Goal: Book appointment/travel/reservation

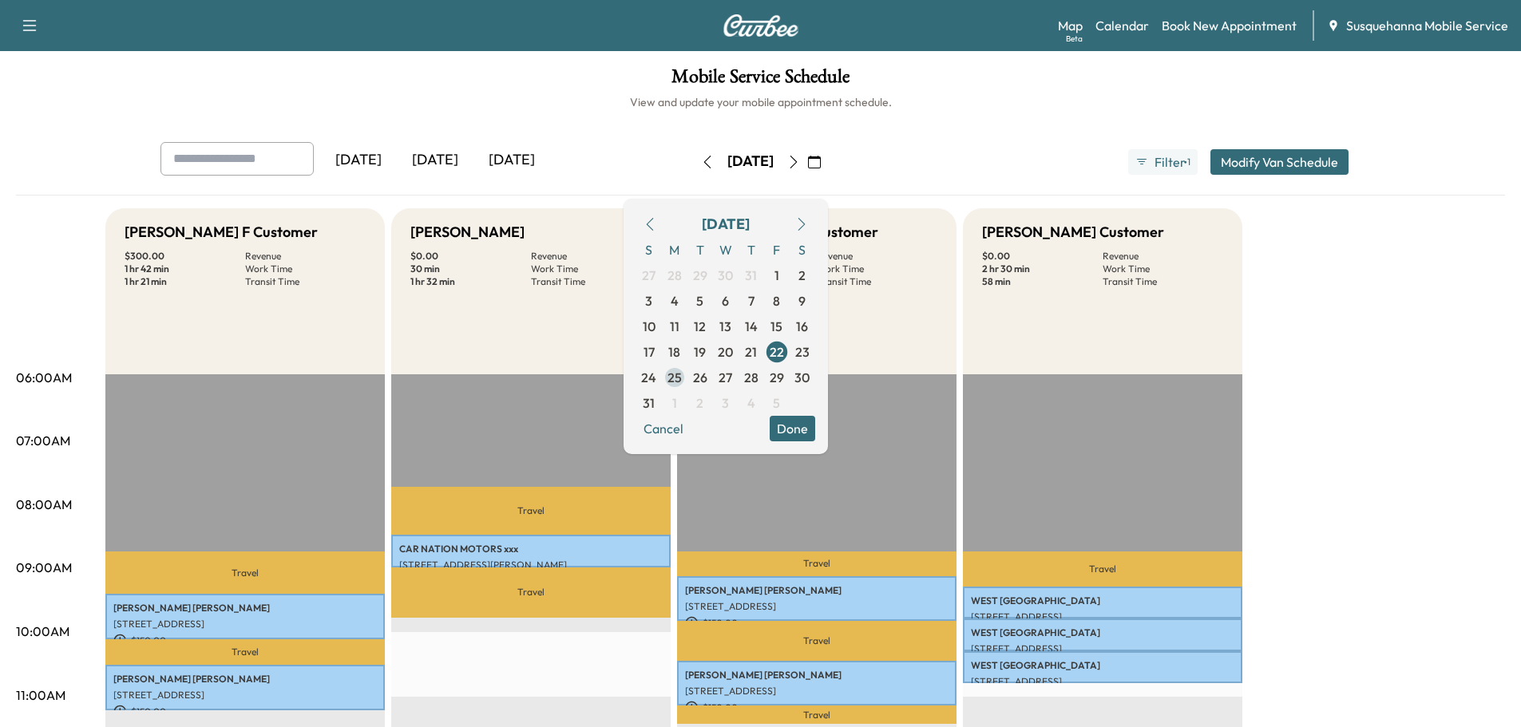
click at [682, 381] on span "25" at bounding box center [674, 377] width 14 height 19
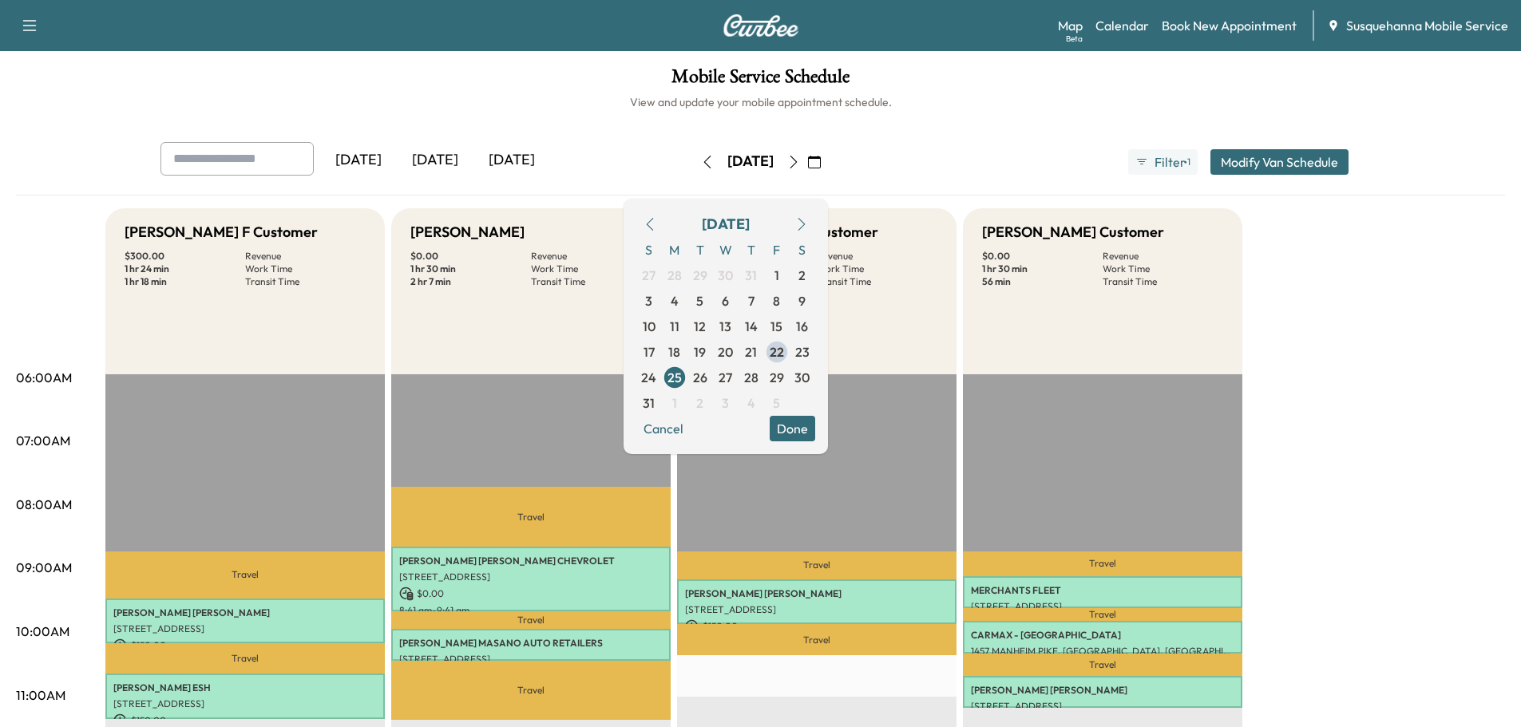
click at [815, 433] on button "Done" at bounding box center [793, 429] width 46 height 26
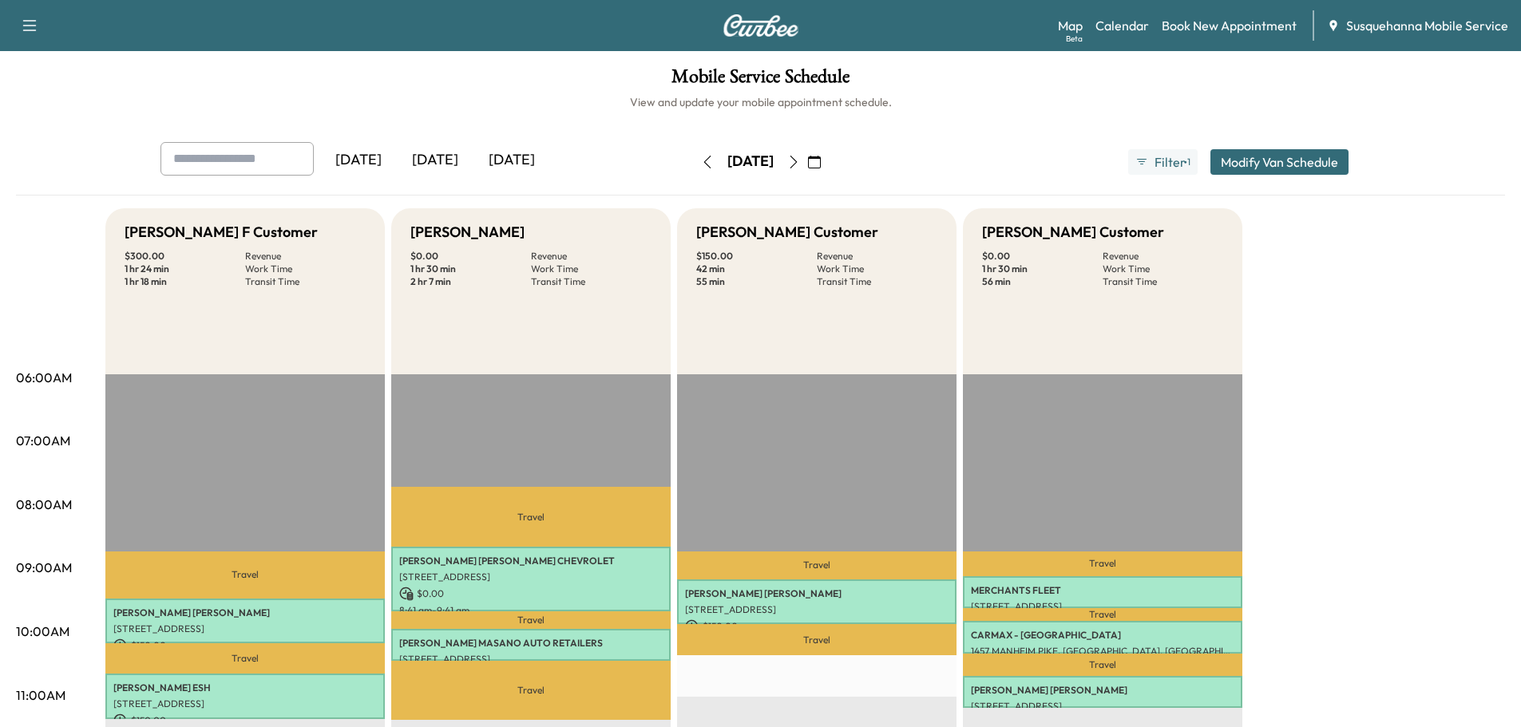
click at [800, 161] on icon "button" at bounding box center [793, 162] width 13 height 13
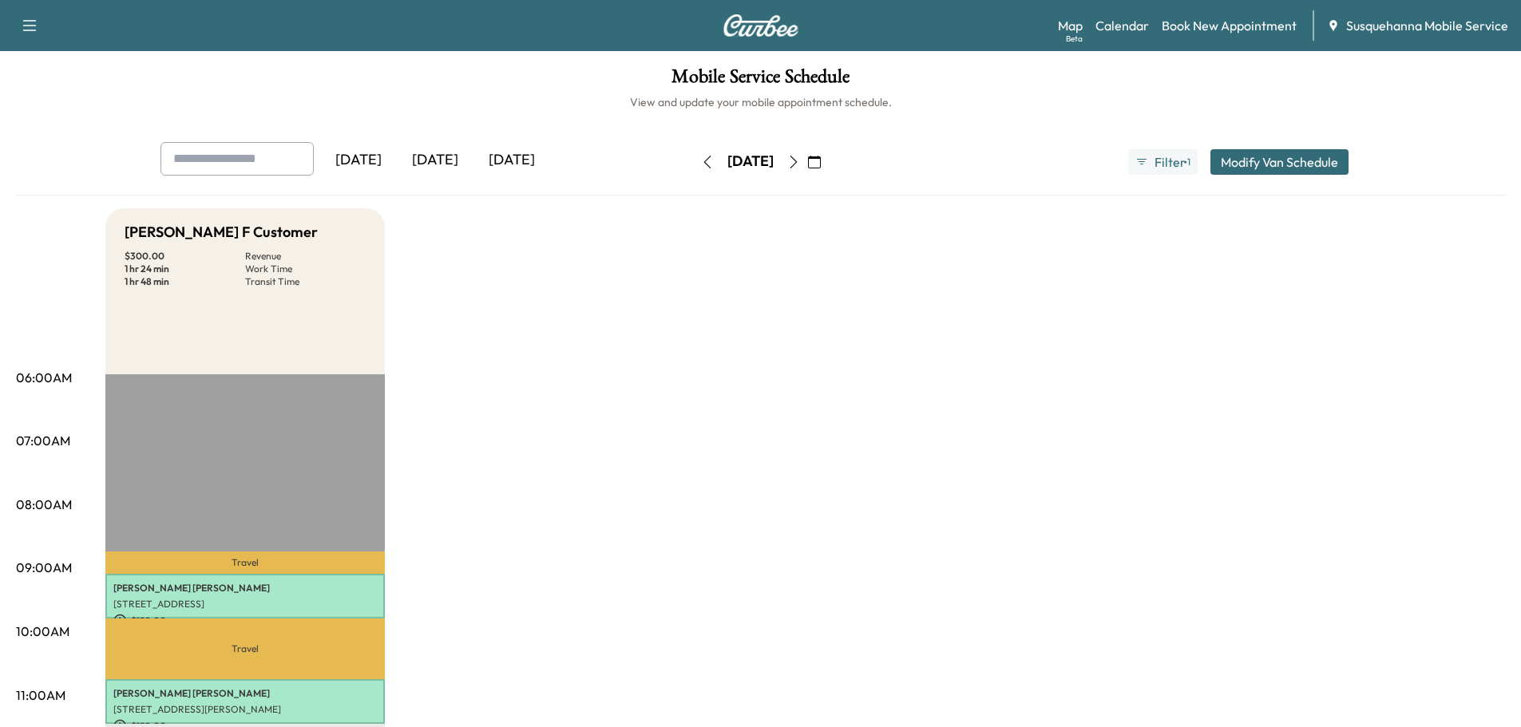
click at [800, 166] on icon "button" at bounding box center [793, 162] width 13 height 13
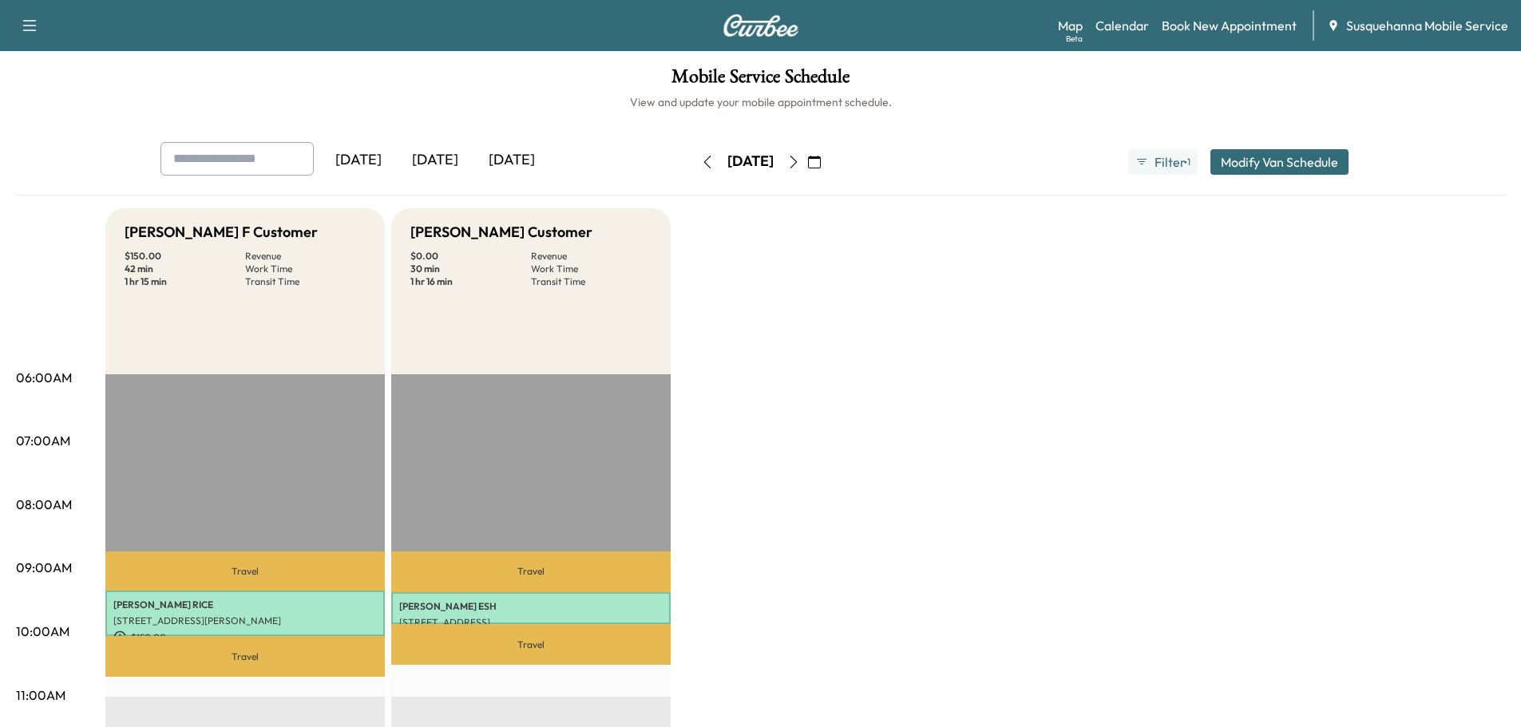
click at [800, 157] on icon "button" at bounding box center [793, 162] width 13 height 13
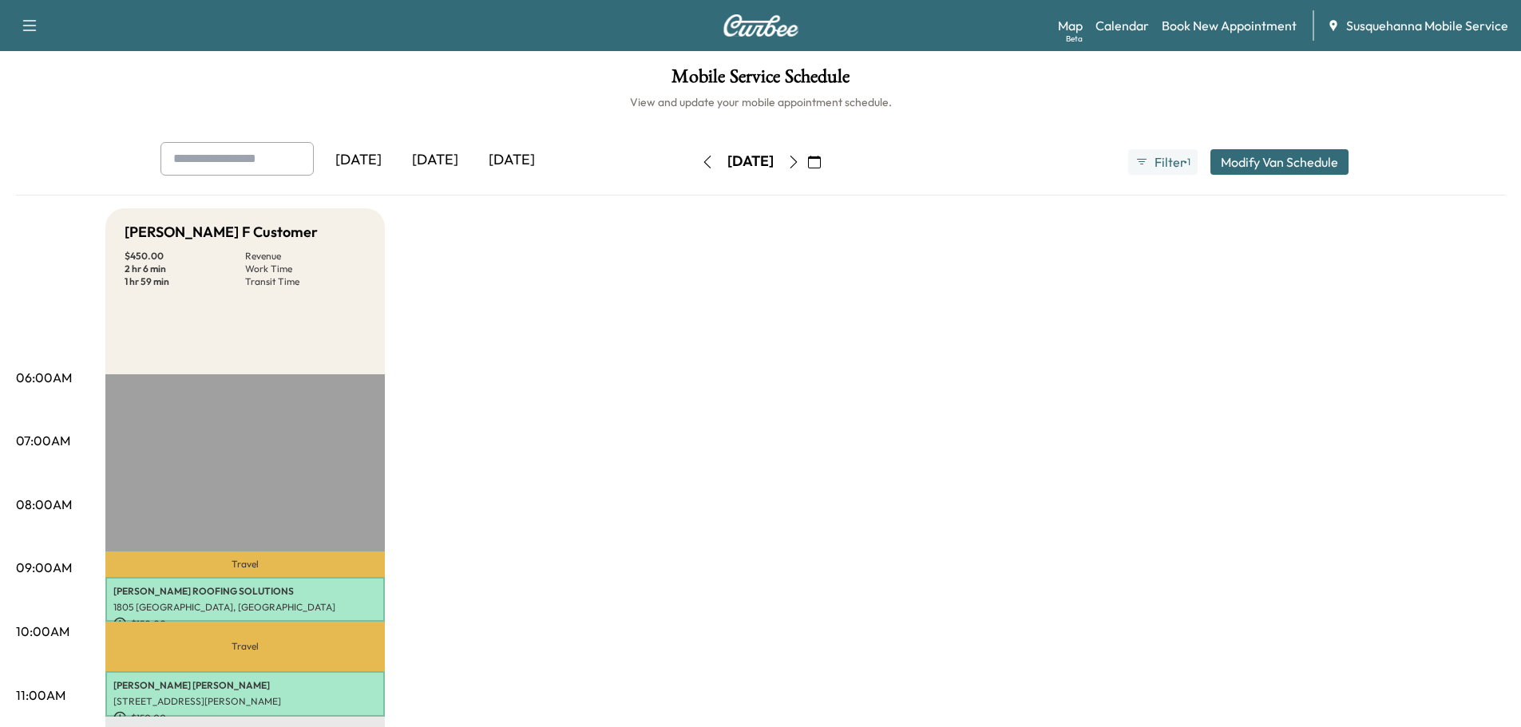
click at [800, 165] on icon "button" at bounding box center [793, 162] width 13 height 13
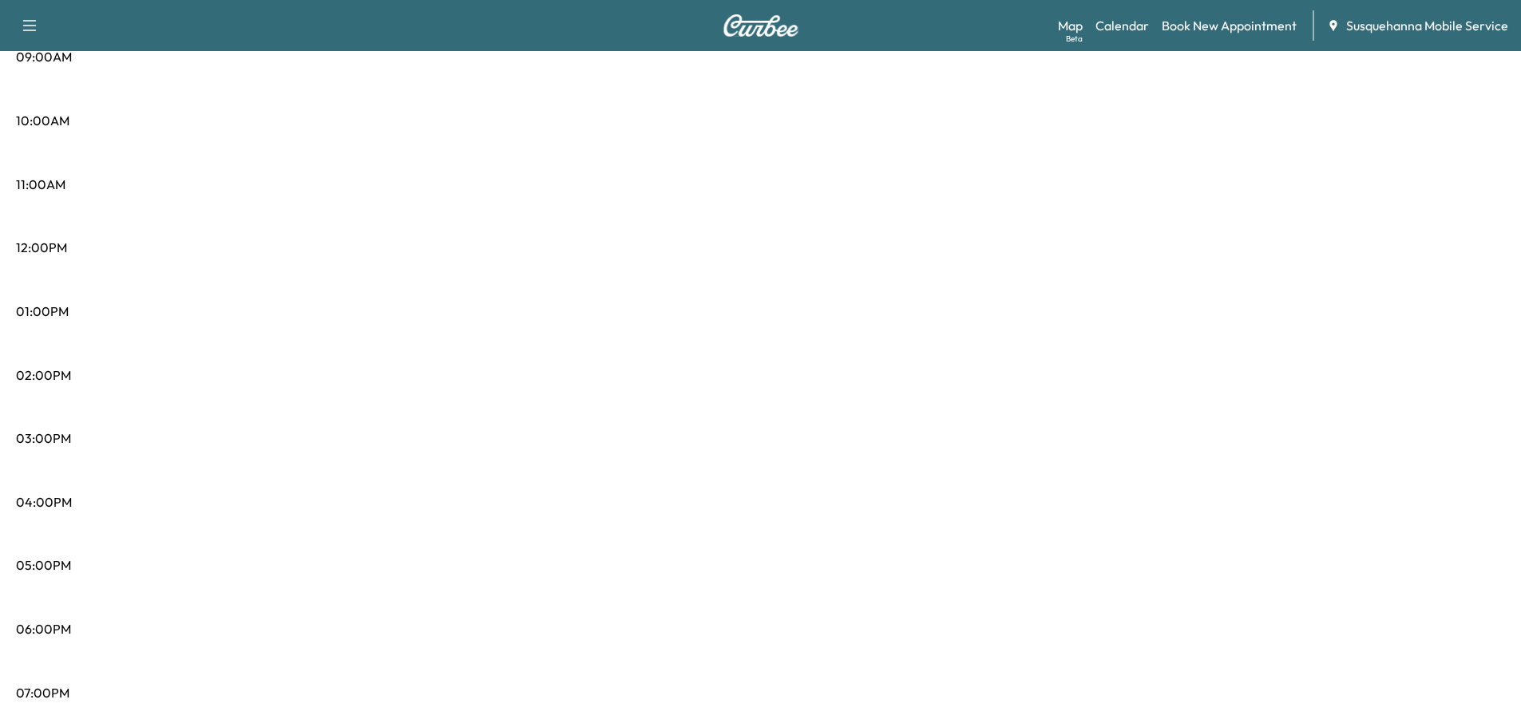
scroll to position [85, 0]
